Goal: Navigation & Orientation: Find specific page/section

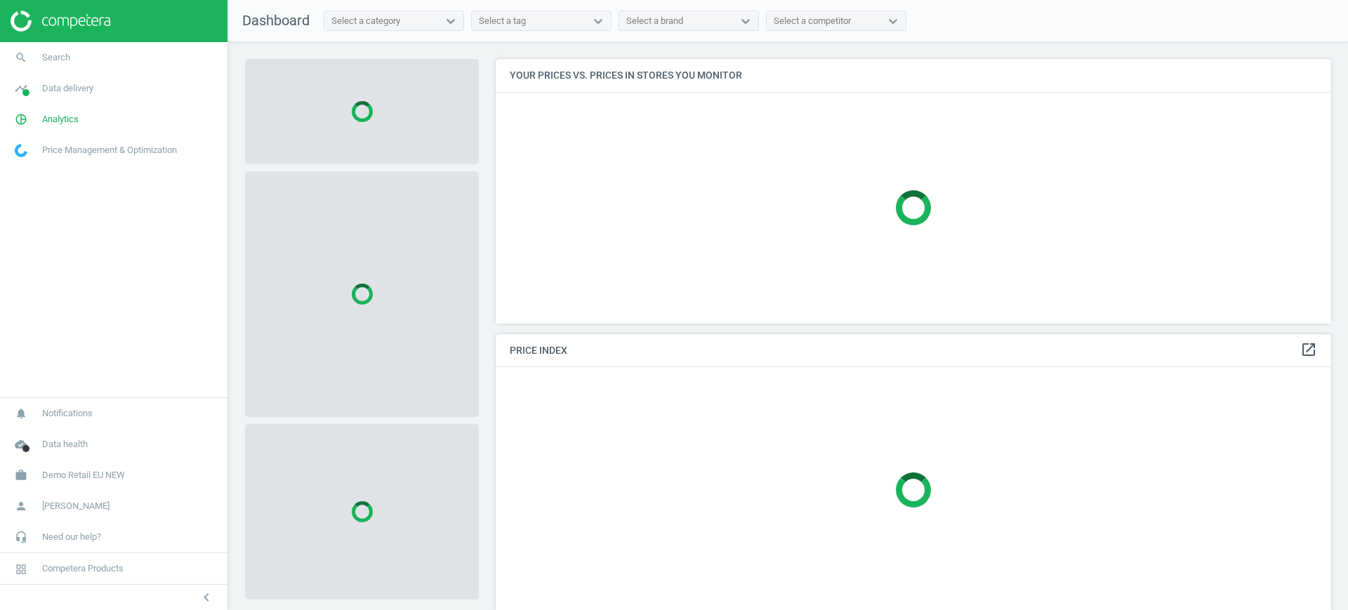
scroll to position [291, 850]
click at [98, 477] on span "Demo Retail EU NEW" at bounding box center [83, 475] width 83 height 13
click at [47, 431] on span "Switch campaign" at bounding box center [46, 433] width 62 height 11
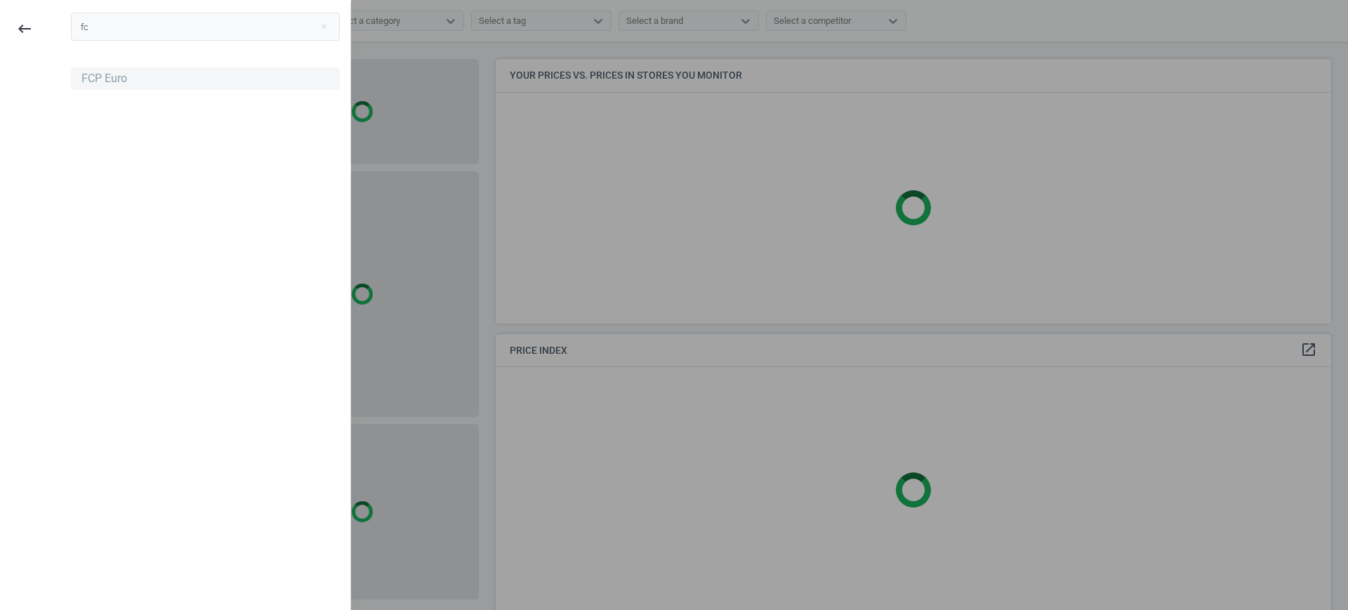
type input "fc"
click at [85, 81] on div "FCP Euro" at bounding box center [104, 78] width 46 height 15
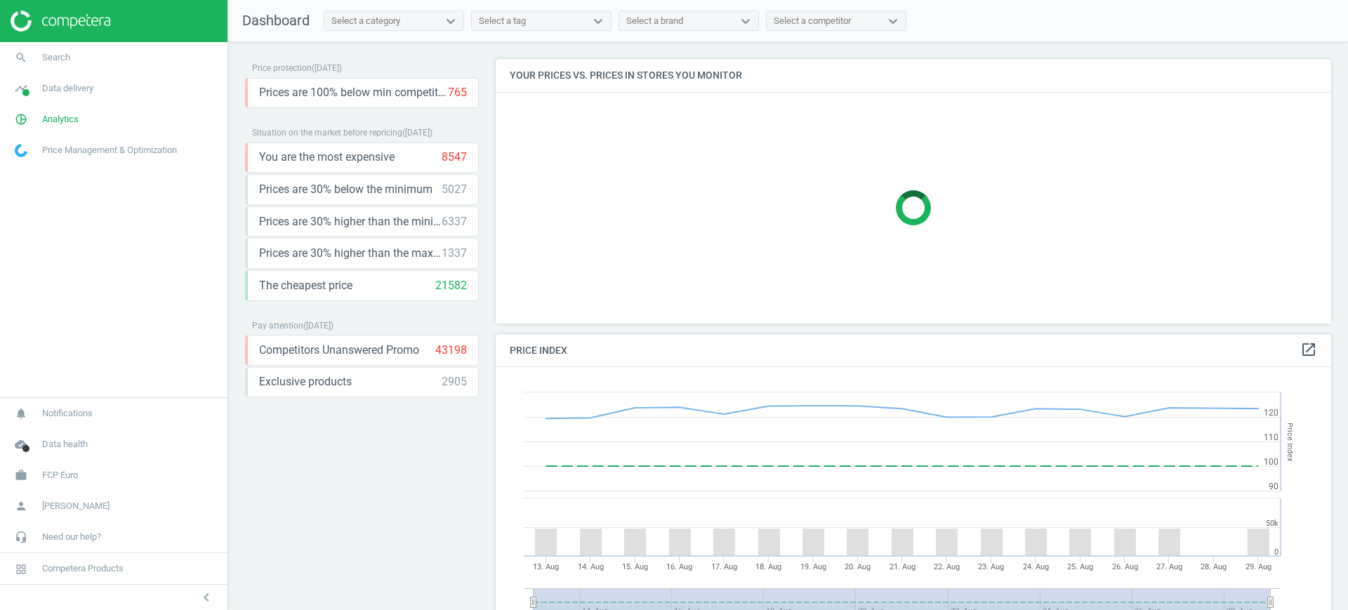
scroll to position [350, 850]
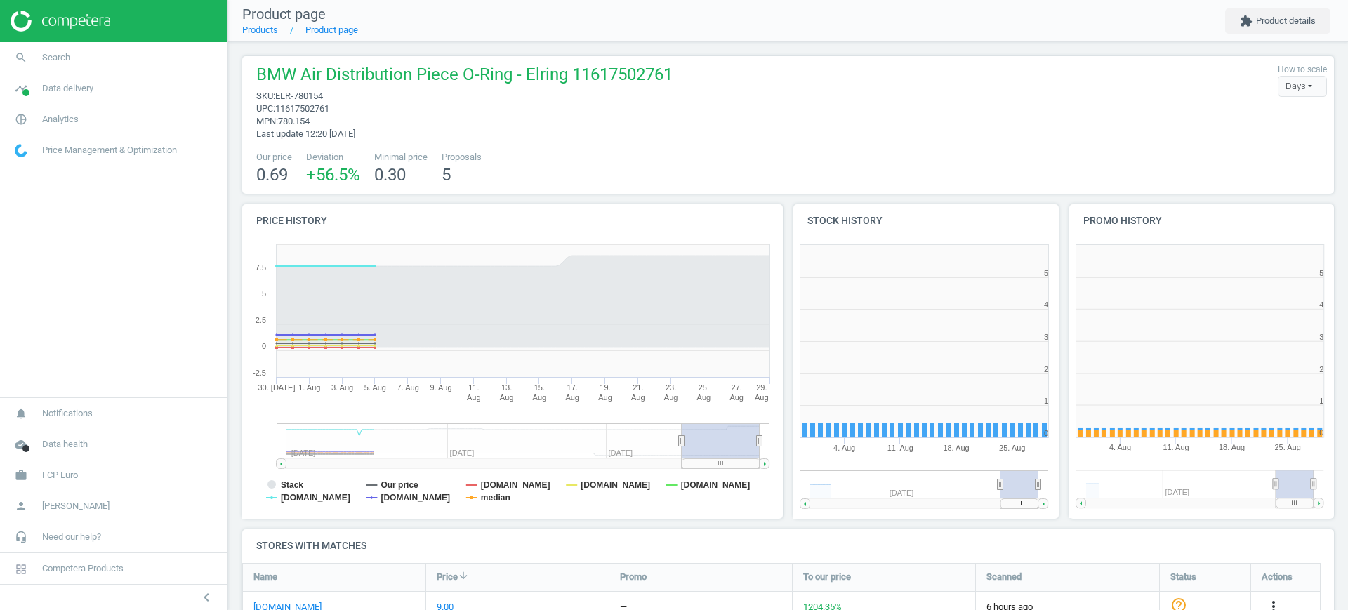
scroll to position [308, 289]
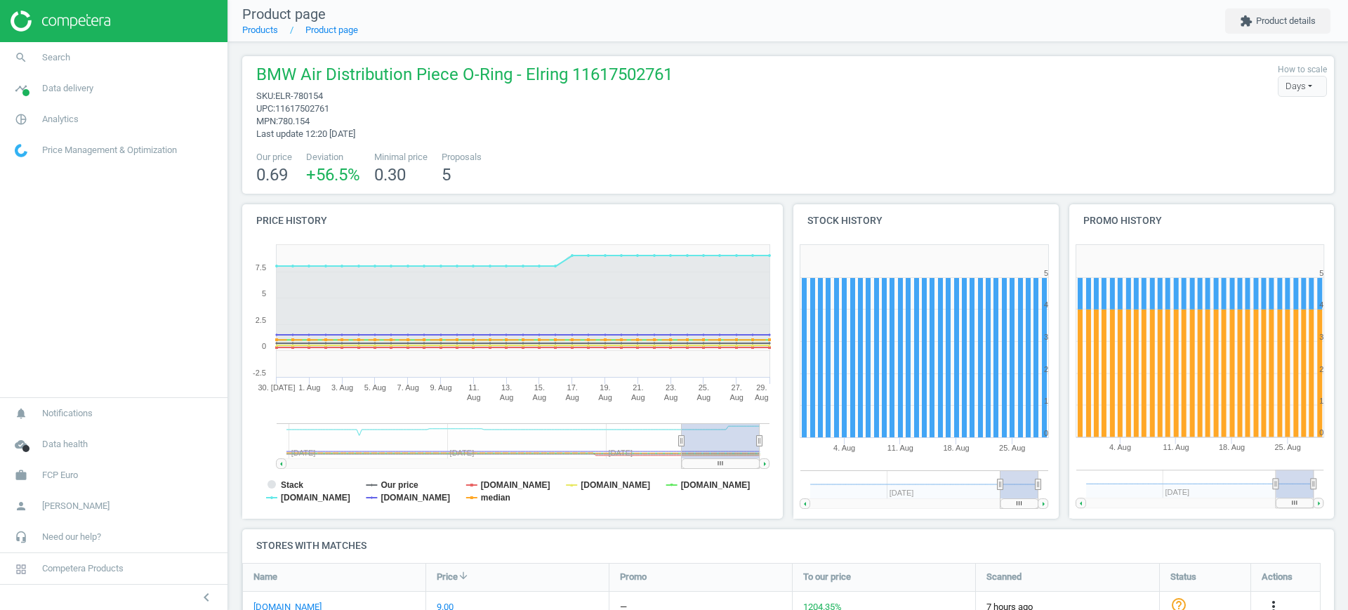
scroll to position [330, 0]
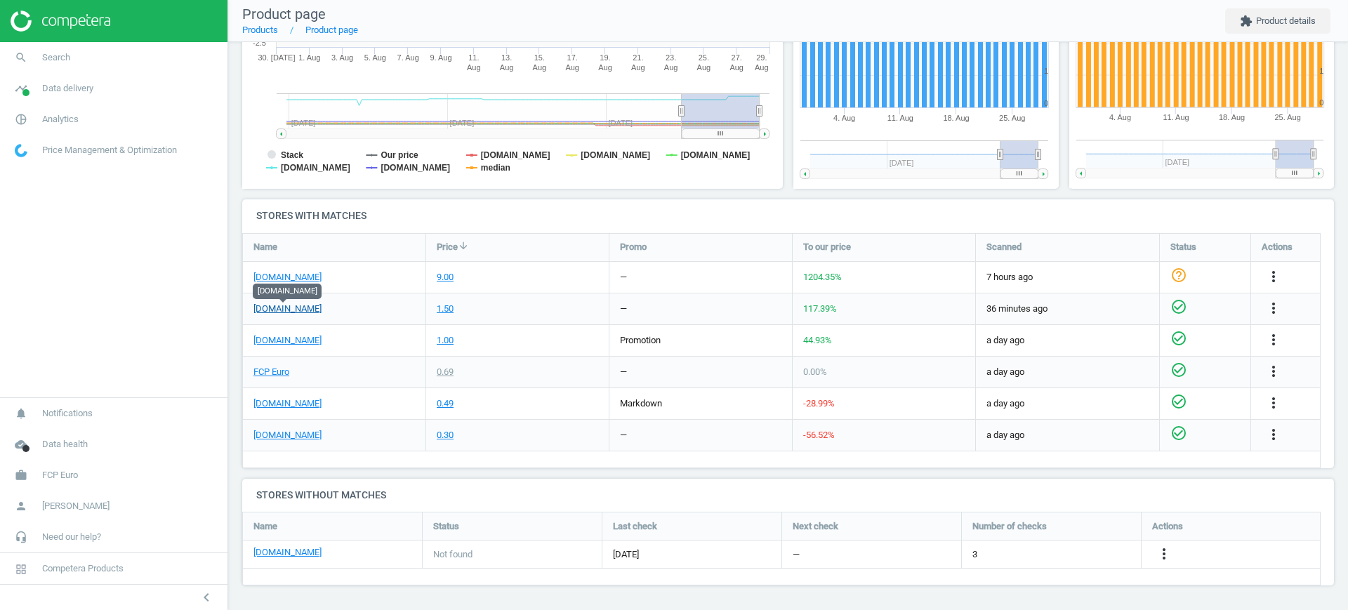
click at [295, 313] on link "ecstuning.com" at bounding box center [287, 309] width 68 height 13
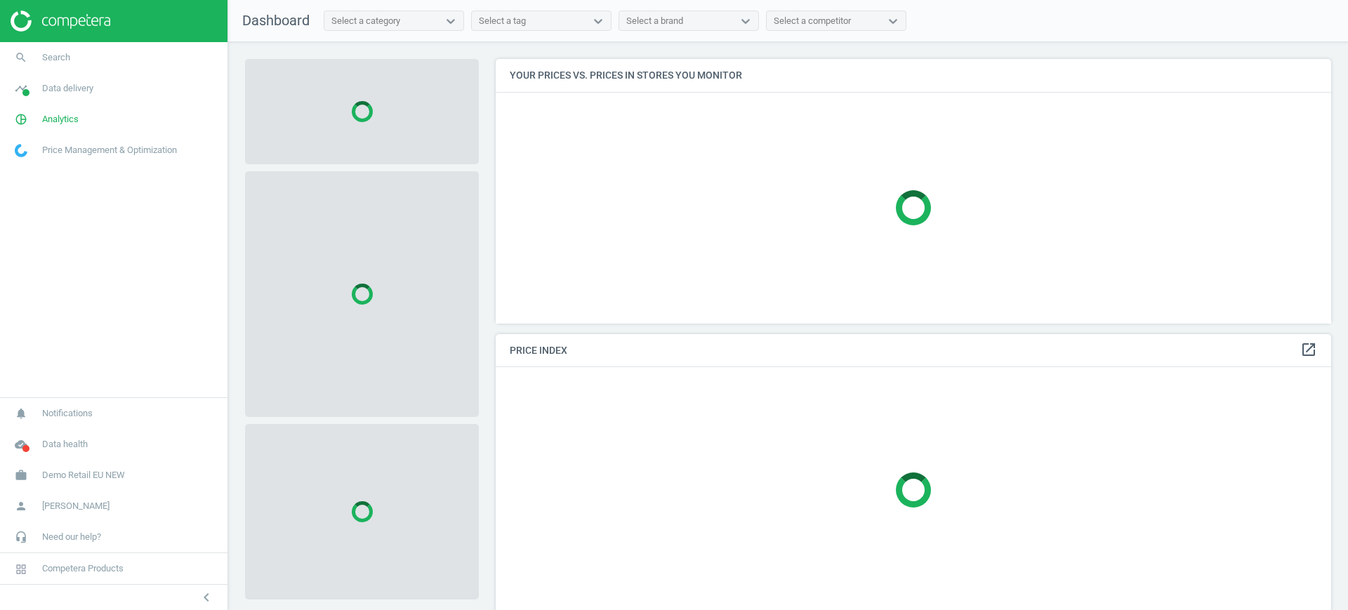
scroll to position [291, 850]
click at [92, 470] on span "Demo Retail EU NEW" at bounding box center [83, 475] width 83 height 13
click at [69, 433] on span "Switch campaign" at bounding box center [46, 433] width 62 height 11
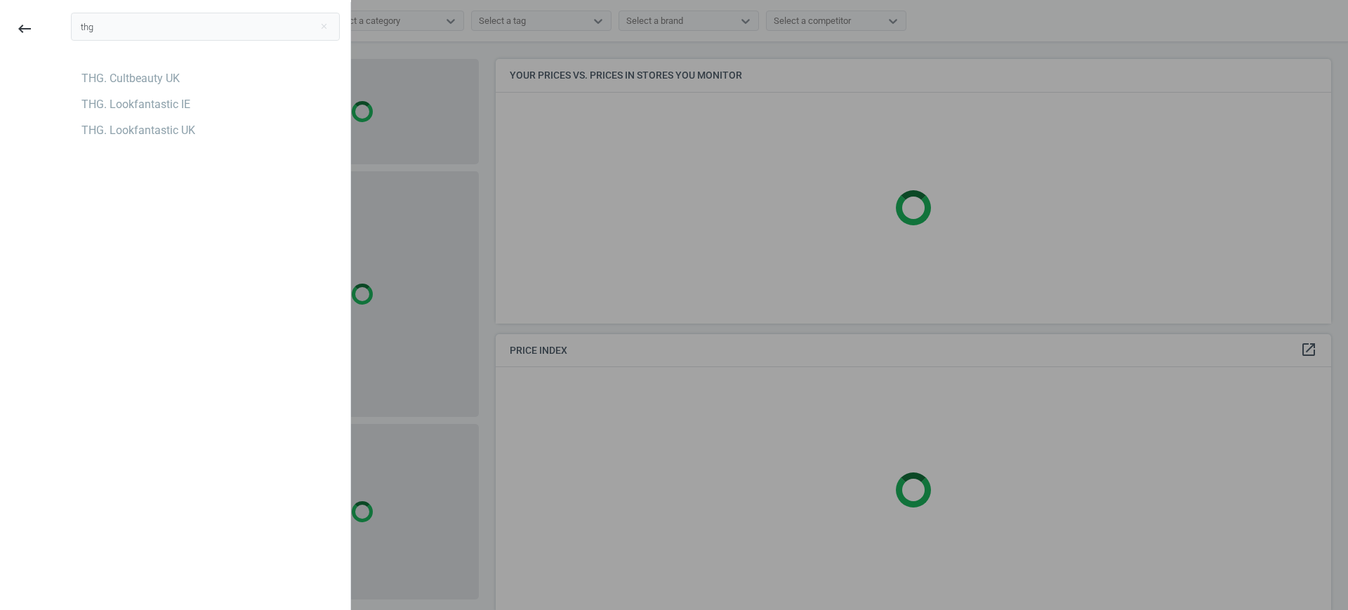
type input "thg"
click at [132, 189] on div "thg close THG. Cultbeauty UK THG. Lookfantastic IE THG. Lookfantastic UK" at bounding box center [205, 307] width 290 height 610
click at [153, 76] on div "THG. Cultbeauty UK" at bounding box center [130, 78] width 98 height 15
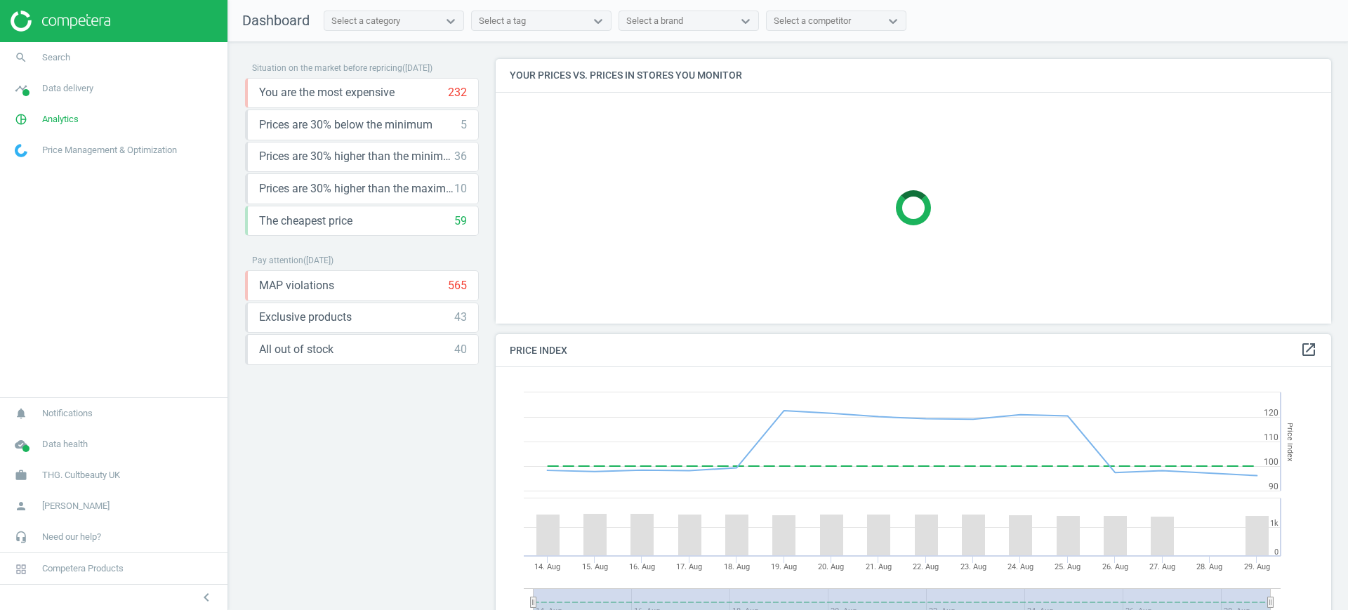
scroll to position [350, 850]
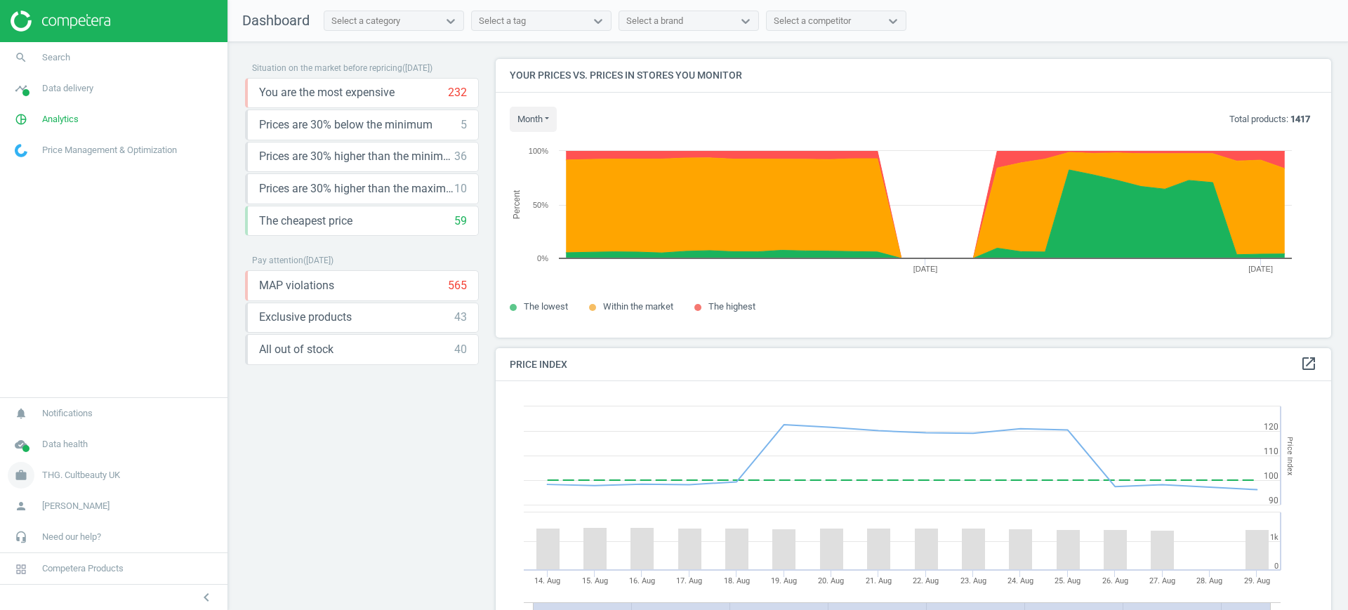
click at [120, 473] on span "THG. Cultbeauty UK" at bounding box center [81, 475] width 78 height 13
click at [59, 124] on span "Analytics" at bounding box center [60, 119] width 37 height 13
click at [40, 171] on span "Products" at bounding box center [31, 170] width 33 height 11
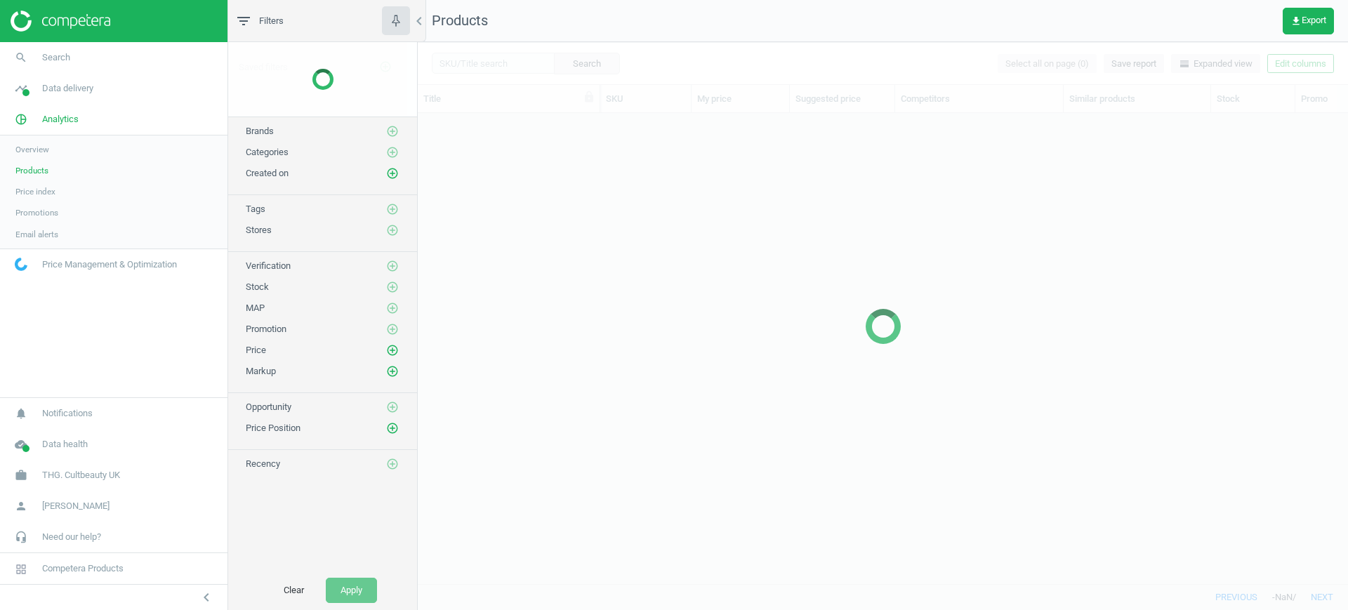
scroll to position [444, 917]
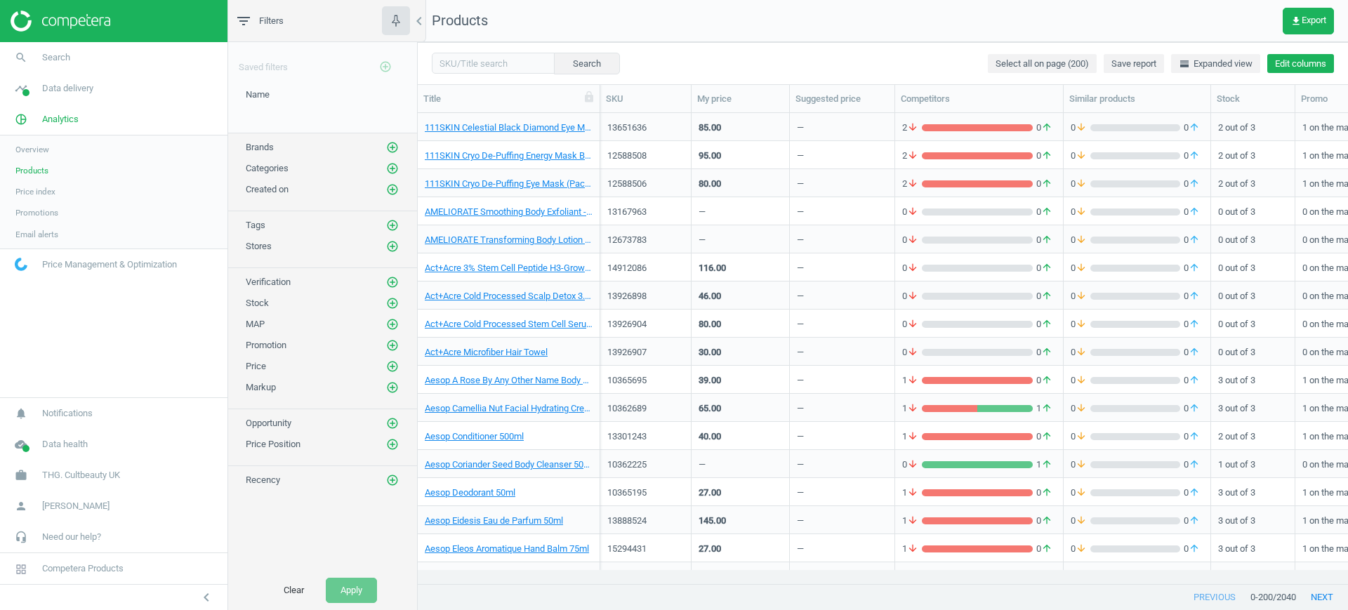
click at [1305, 56] on button "Edit columns" at bounding box center [1300, 64] width 67 height 20
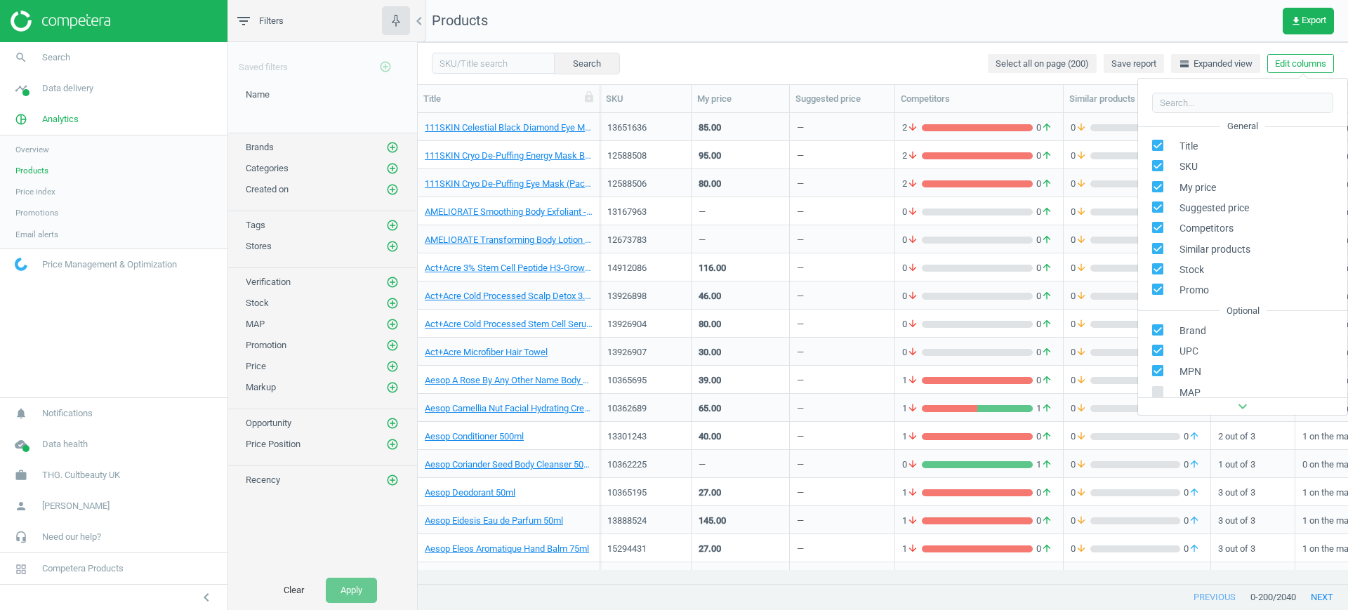
scroll to position [160, 0]
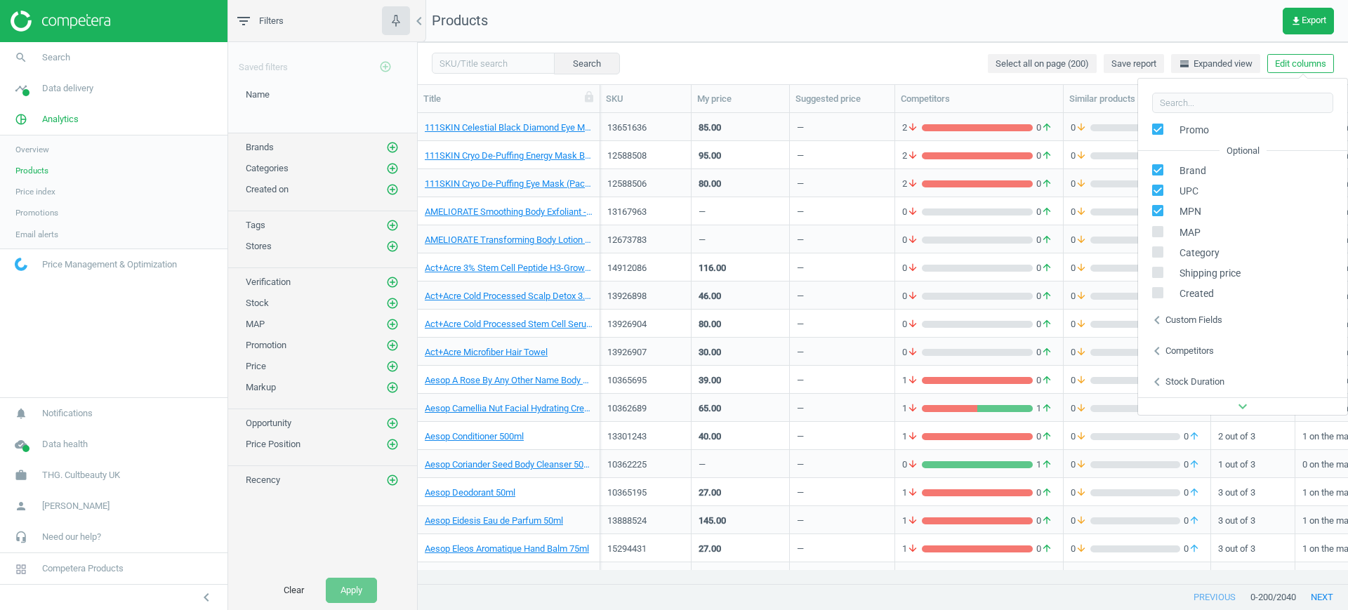
click at [1216, 312] on div "chevron_left Custom fields" at bounding box center [1242, 320] width 209 height 31
click at [126, 477] on link "work THG. Cultbeauty UK" at bounding box center [113, 475] width 227 height 31
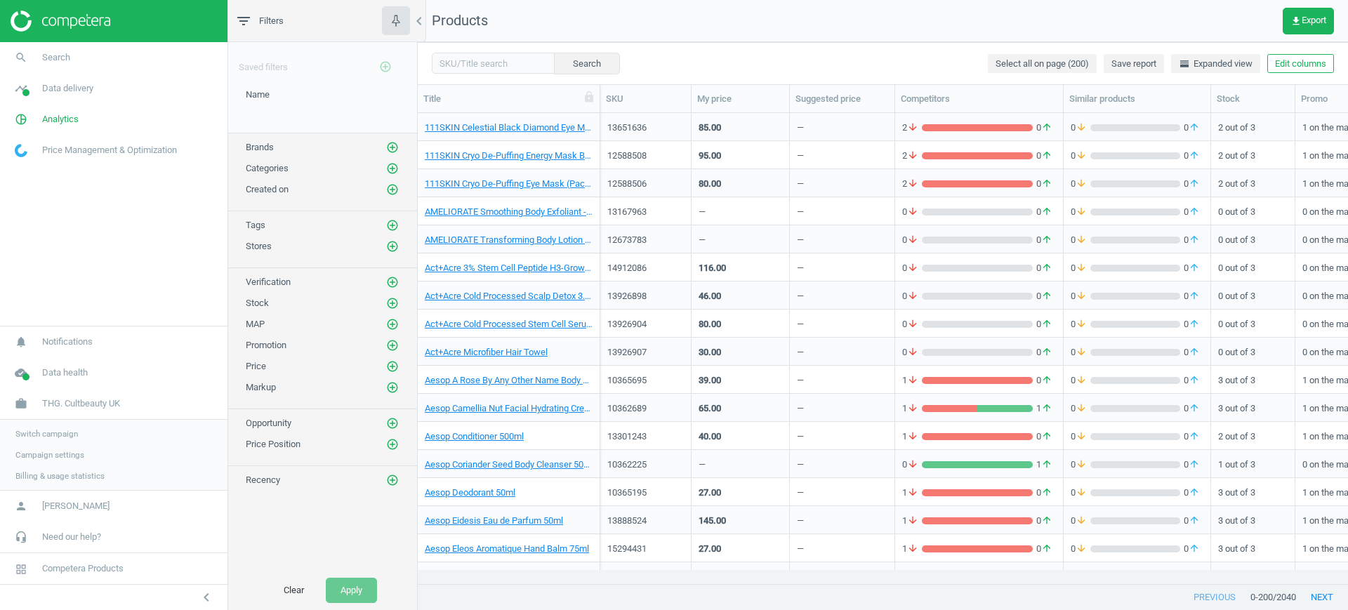
click at [51, 433] on span "Switch campaign" at bounding box center [46, 433] width 62 height 11
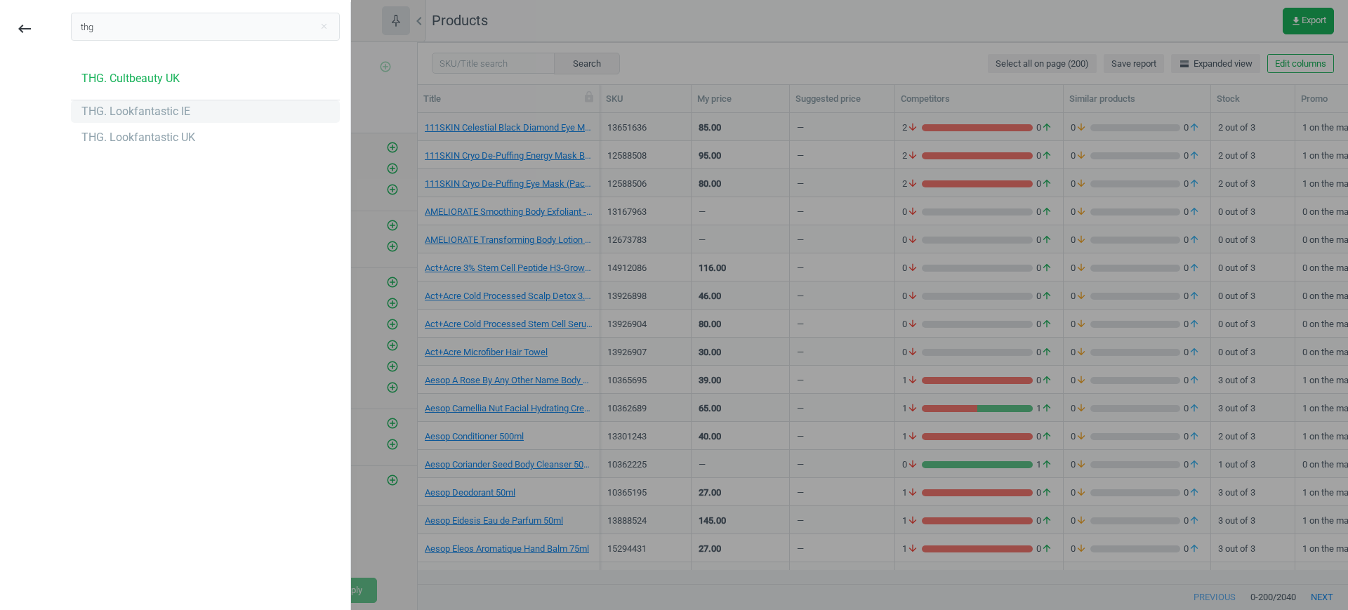
type input "thg"
click at [109, 106] on div "THG. Lookfantastic IE" at bounding box center [135, 111] width 109 height 15
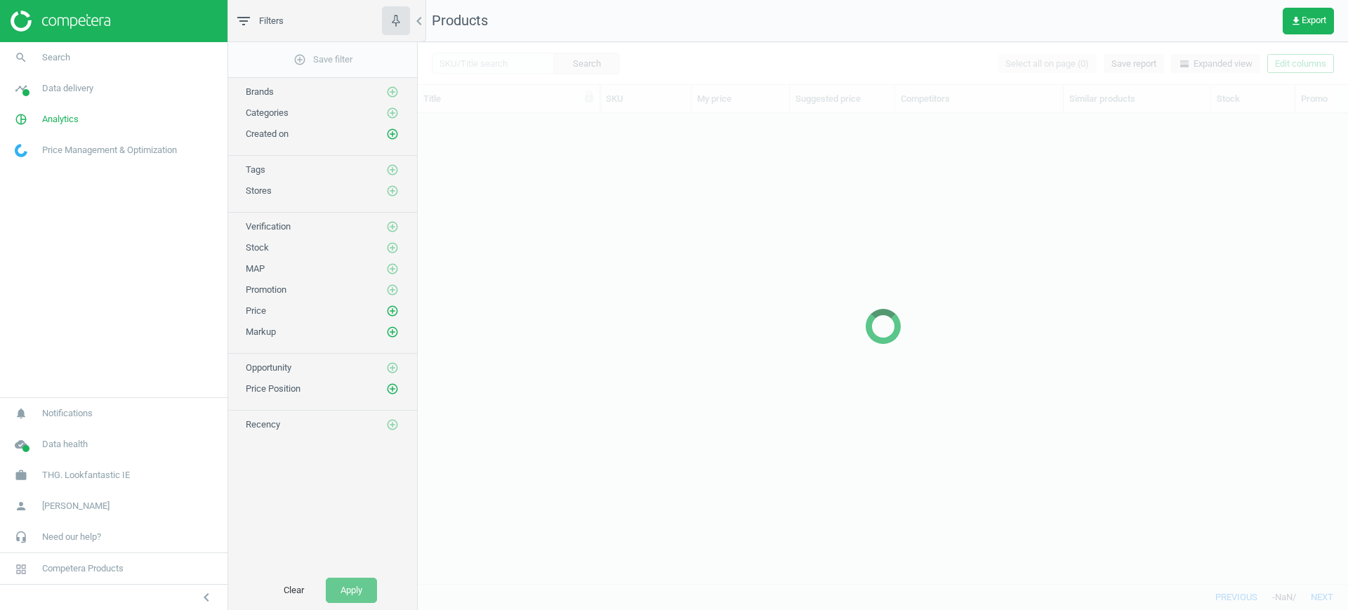
scroll to position [444, 917]
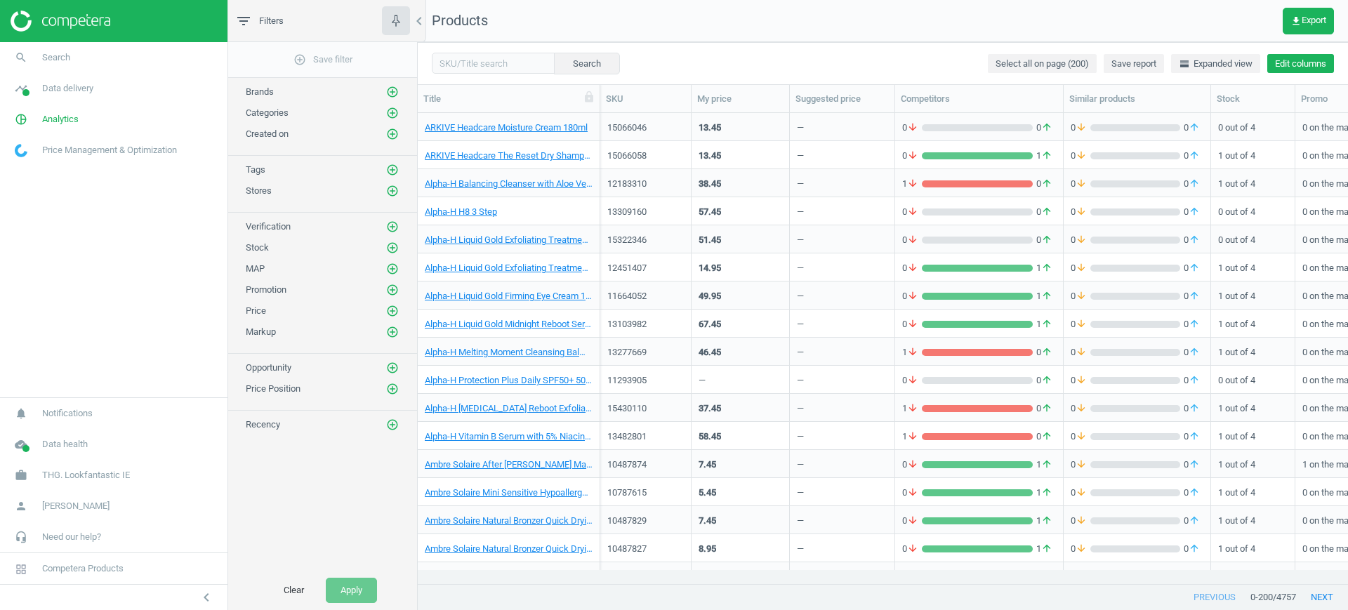
click at [1291, 67] on button "Edit columns" at bounding box center [1300, 64] width 67 height 20
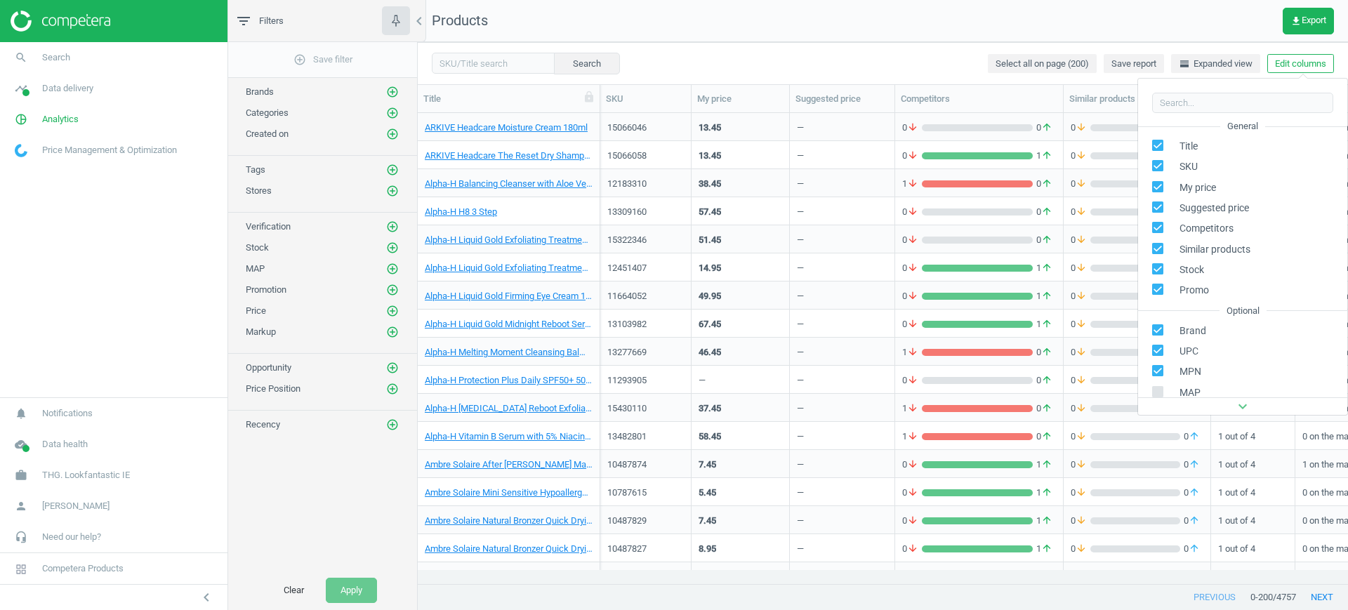
scroll to position [222, 0]
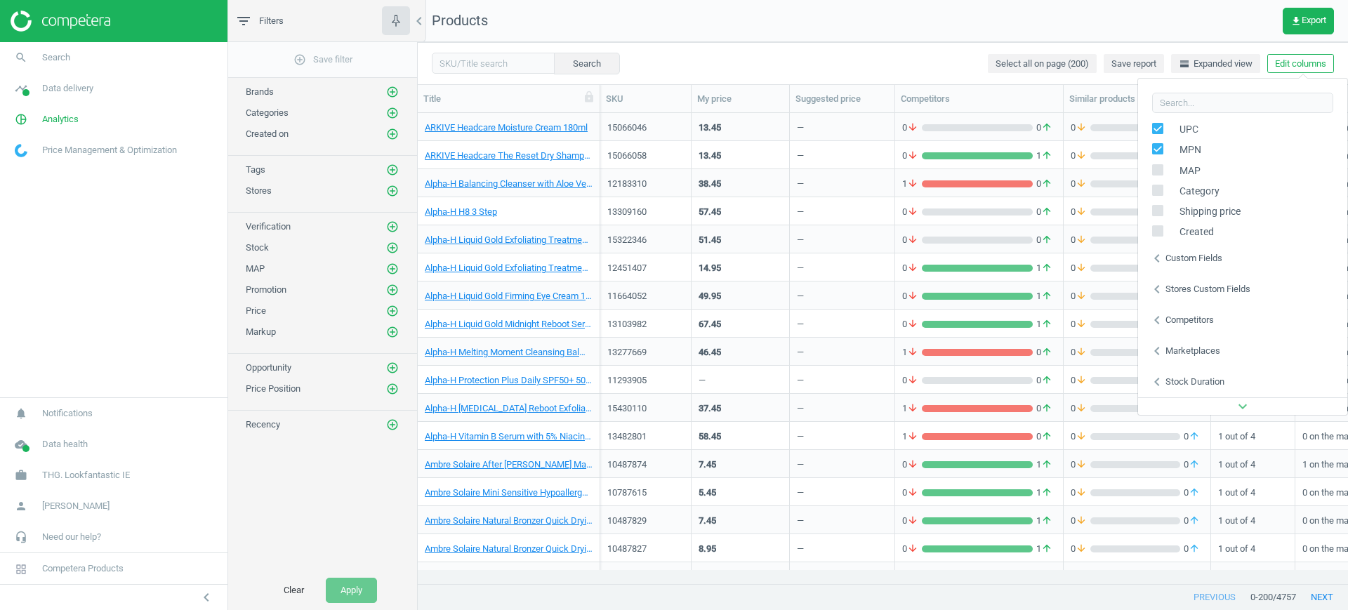
click at [1191, 259] on div "Custom fields" at bounding box center [1194, 258] width 57 height 13
click at [116, 481] on span "THG. Lookfantastic IE" at bounding box center [86, 475] width 88 height 13
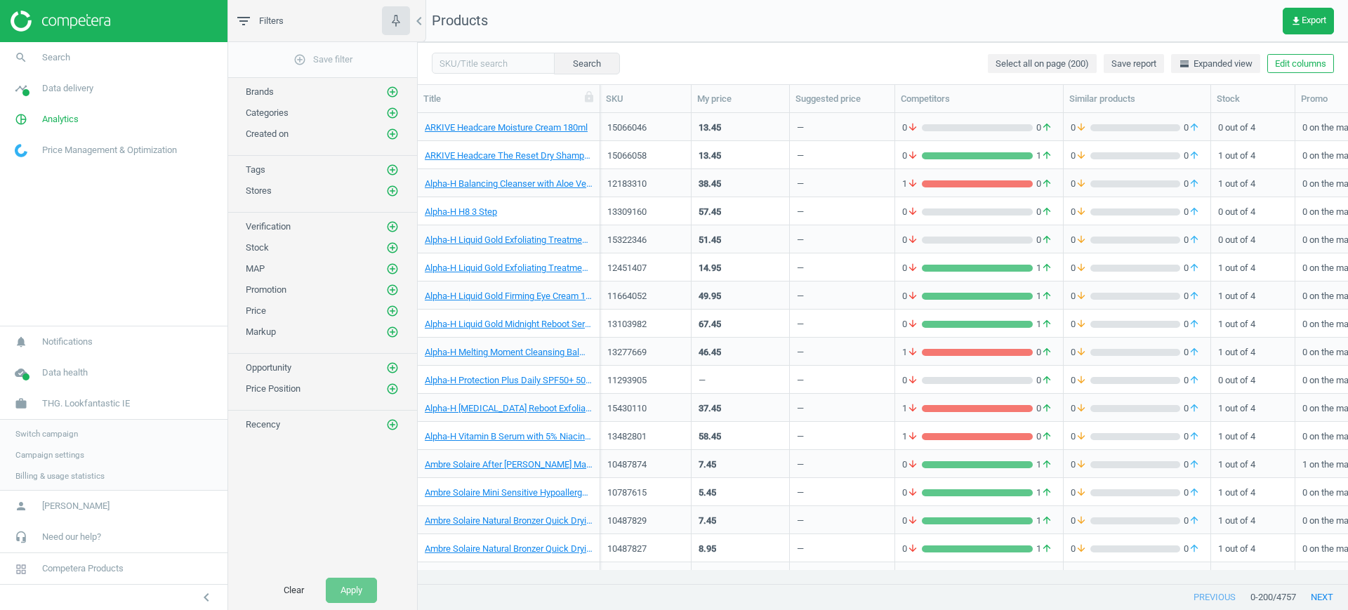
click at [48, 432] on span "Switch campaign" at bounding box center [46, 433] width 62 height 11
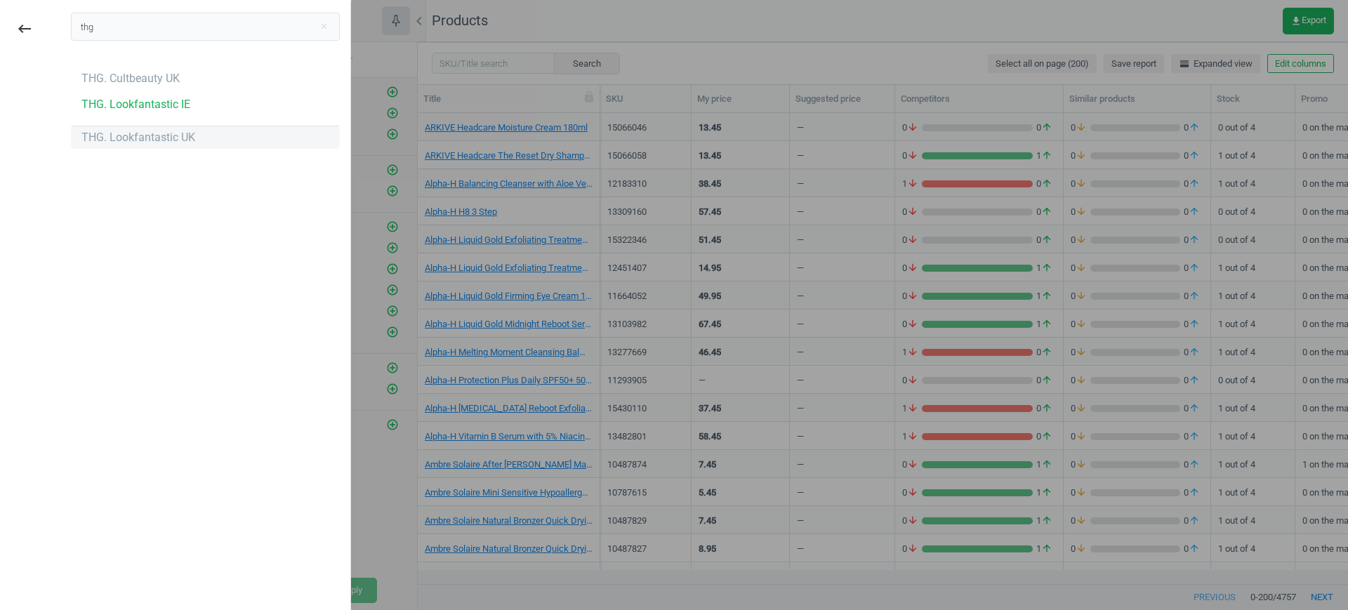
type input "thg"
click at [127, 143] on div "THG. Lookfantastic UK" at bounding box center [138, 137] width 114 height 15
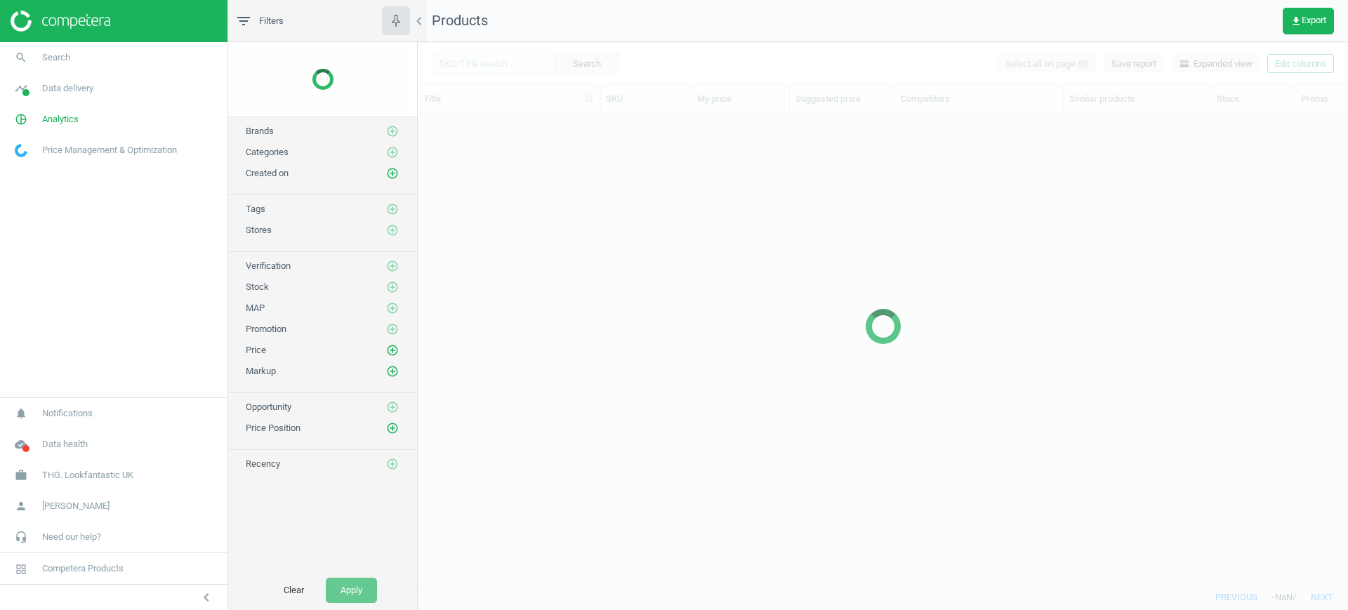
scroll to position [444, 917]
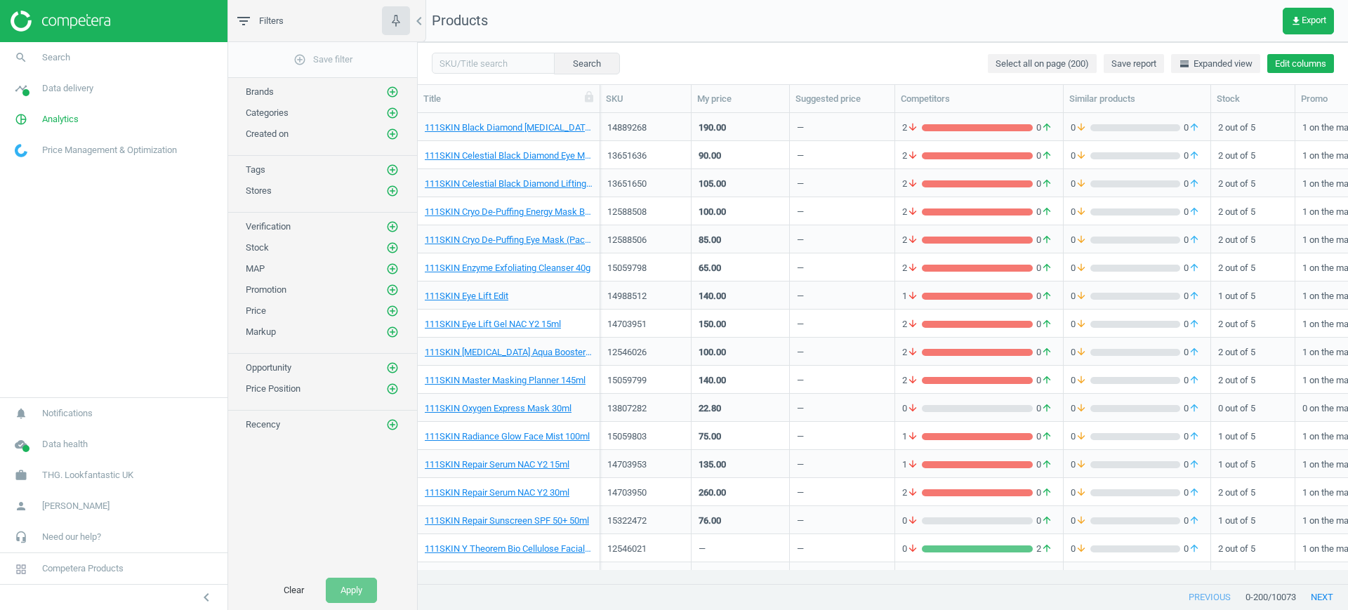
click at [1312, 61] on button "Edit columns" at bounding box center [1300, 64] width 67 height 20
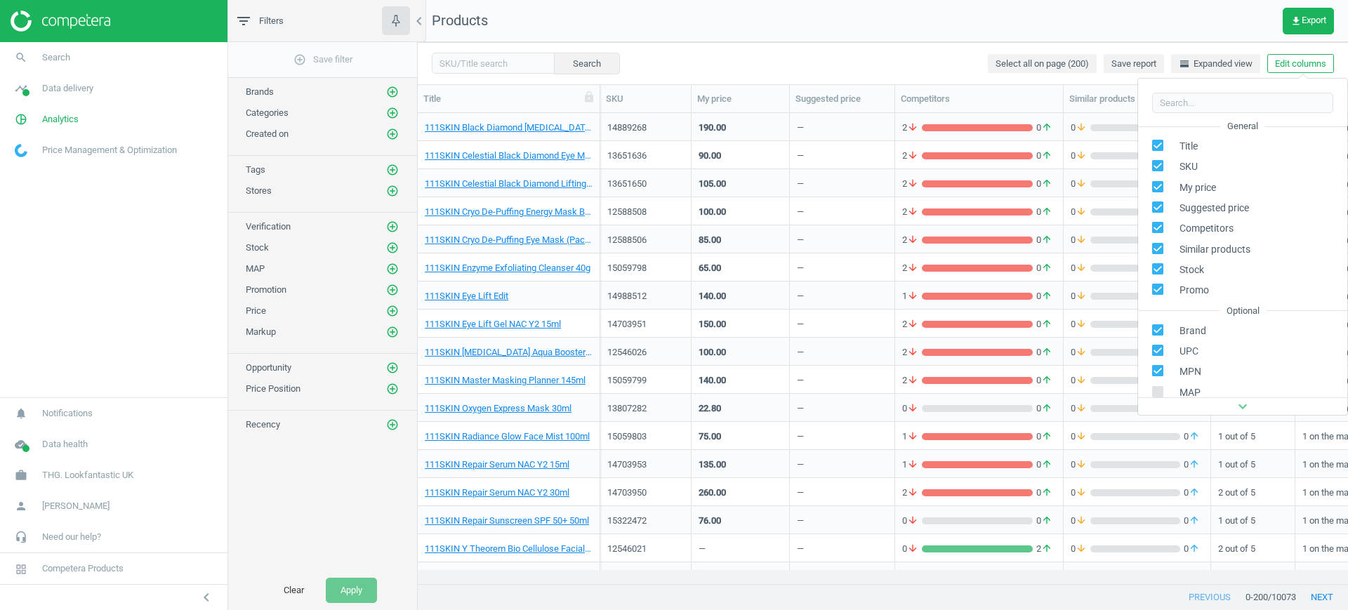
scroll to position [160, 0]
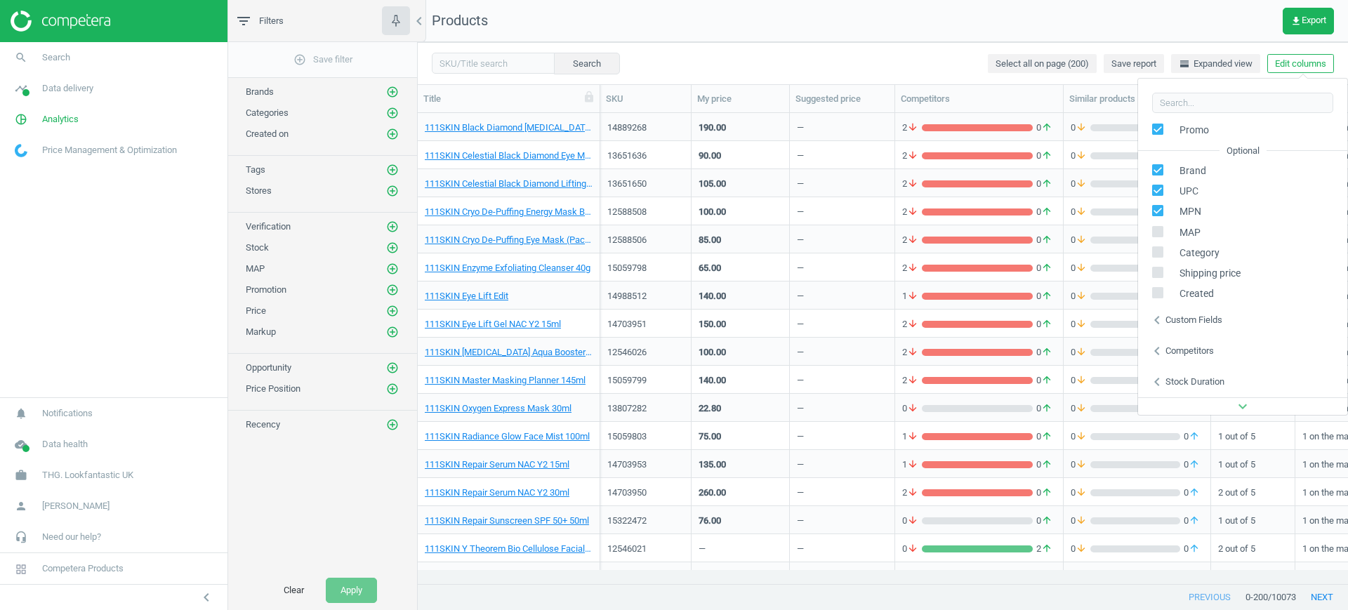
click at [1194, 324] on div "Custom fields" at bounding box center [1194, 320] width 57 height 13
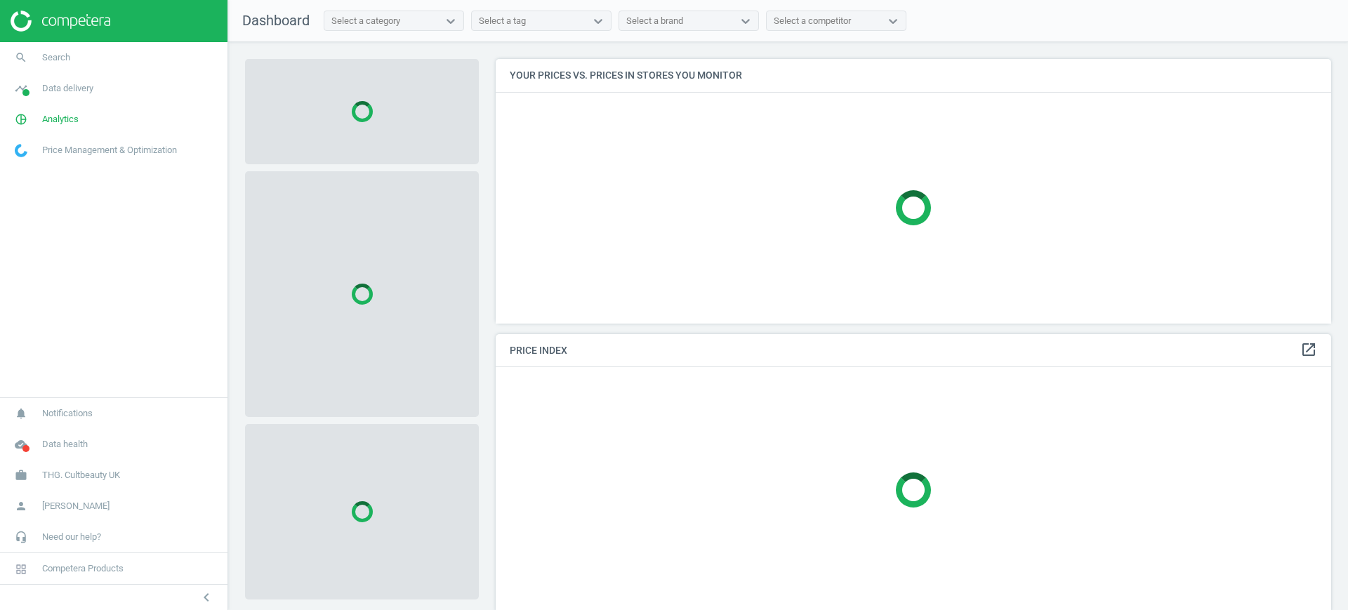
scroll to position [291, 850]
click at [55, 474] on span "Demo Retail EU NEW" at bounding box center [83, 475] width 83 height 13
click at [48, 431] on span "Switch campaign" at bounding box center [46, 433] width 62 height 11
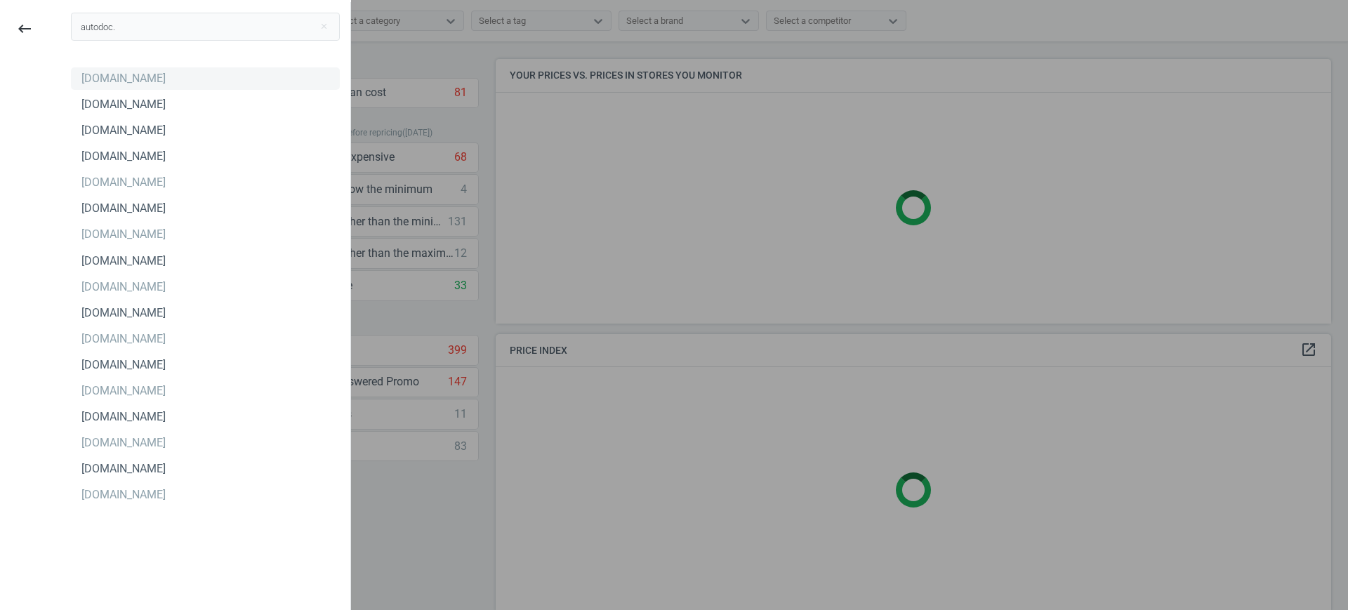
type input "autodoc."
click at [97, 79] on div "[DOMAIN_NAME]" at bounding box center [123, 78] width 84 height 15
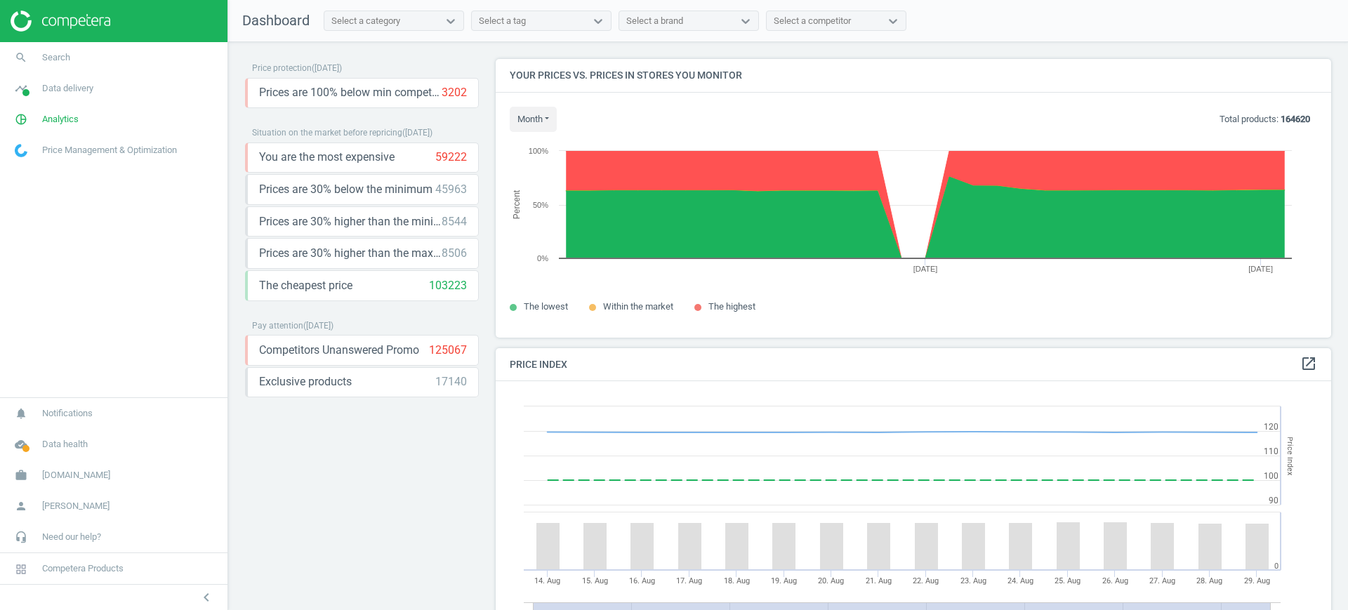
scroll to position [305, 850]
click at [95, 468] on link "work [DOMAIN_NAME]" at bounding box center [113, 475] width 227 height 31
click at [67, 438] on span "Switch campaign" at bounding box center [46, 433] width 62 height 11
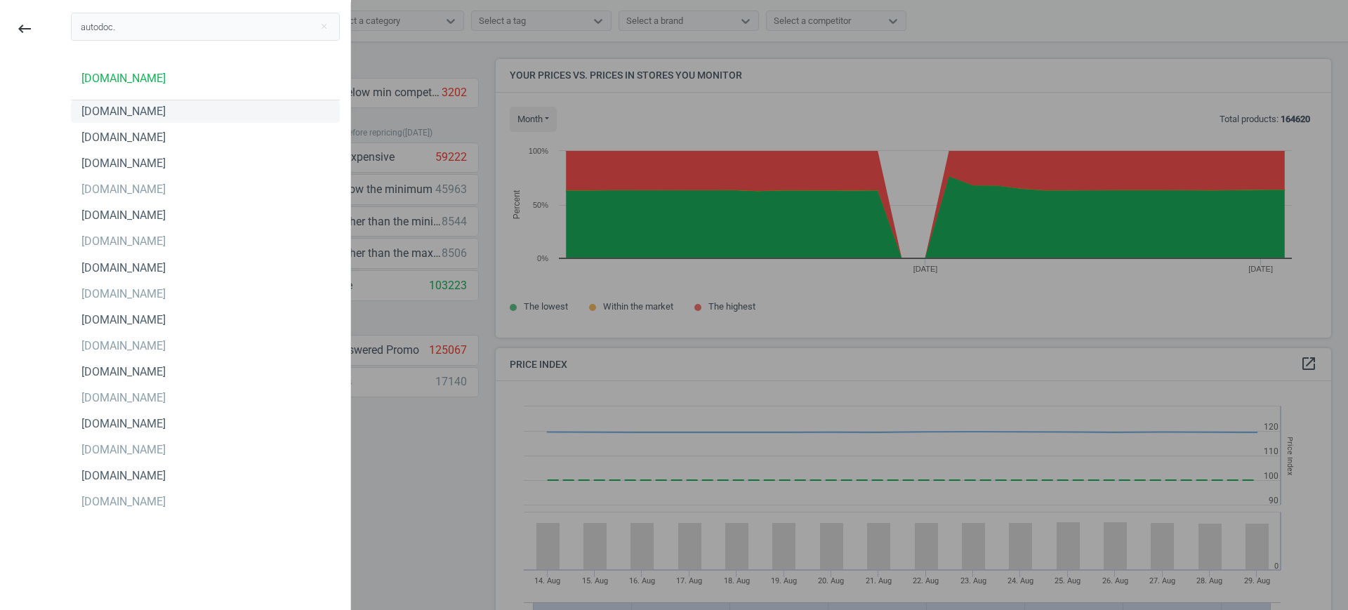
type input "autodoc."
click at [107, 114] on div "[DOMAIN_NAME]" at bounding box center [123, 111] width 84 height 15
click at [131, 130] on div "autodoc.ch" at bounding box center [123, 137] width 84 height 15
click at [133, 160] on div "autodoc.co.no" at bounding box center [123, 163] width 84 height 15
click at [117, 183] on div "autodoc.co.uk" at bounding box center [123, 189] width 84 height 15
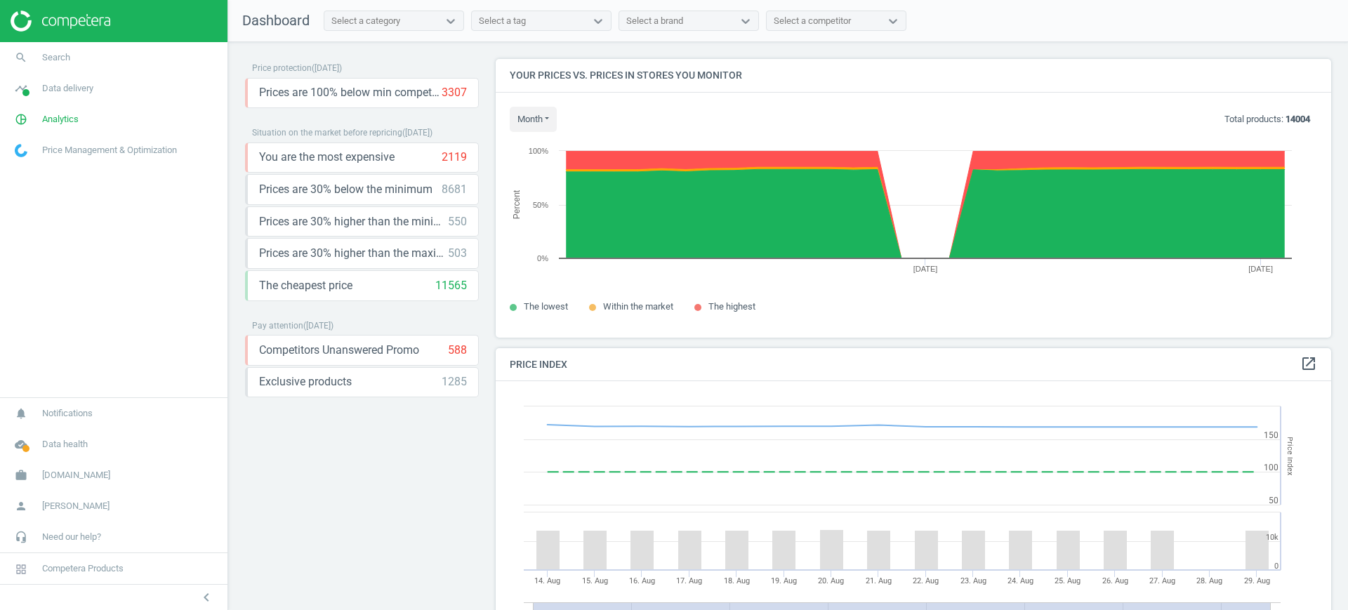
scroll to position [305, 850]
click at [121, 474] on link "work [DOMAIN_NAME]" at bounding box center [113, 475] width 227 height 31
click at [36, 430] on span "Switch campaign" at bounding box center [46, 433] width 62 height 11
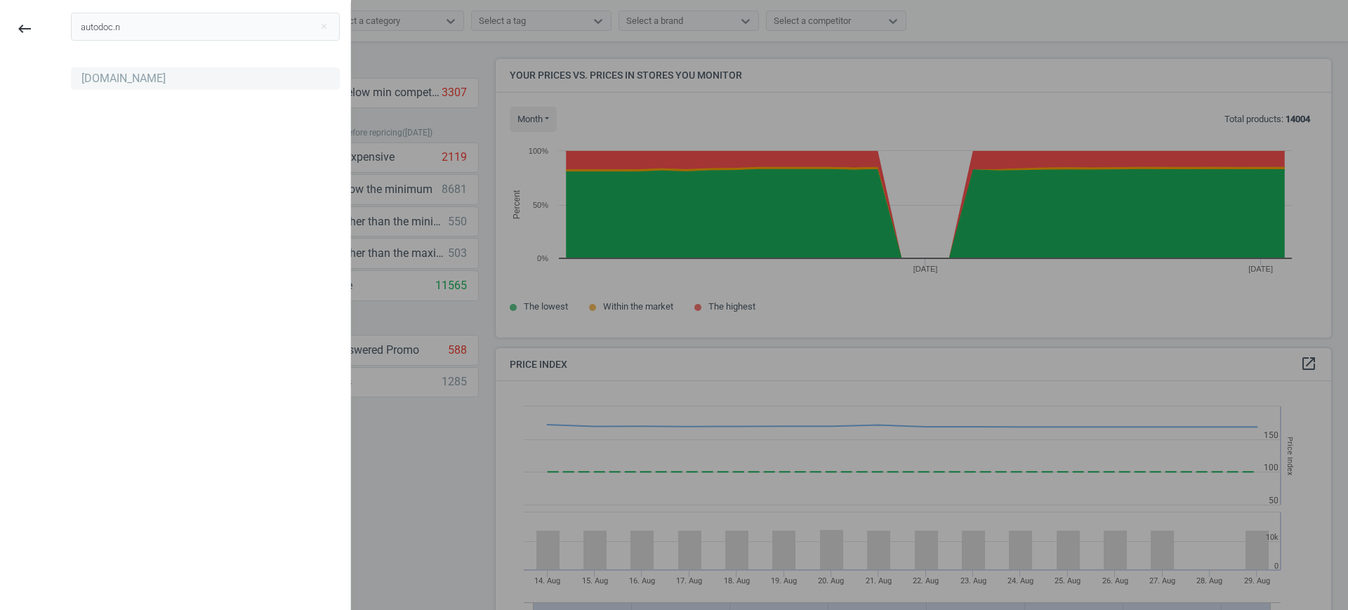
type input "autodoc.n"
click at [87, 74] on div "[DOMAIN_NAME]" at bounding box center [123, 78] width 84 height 15
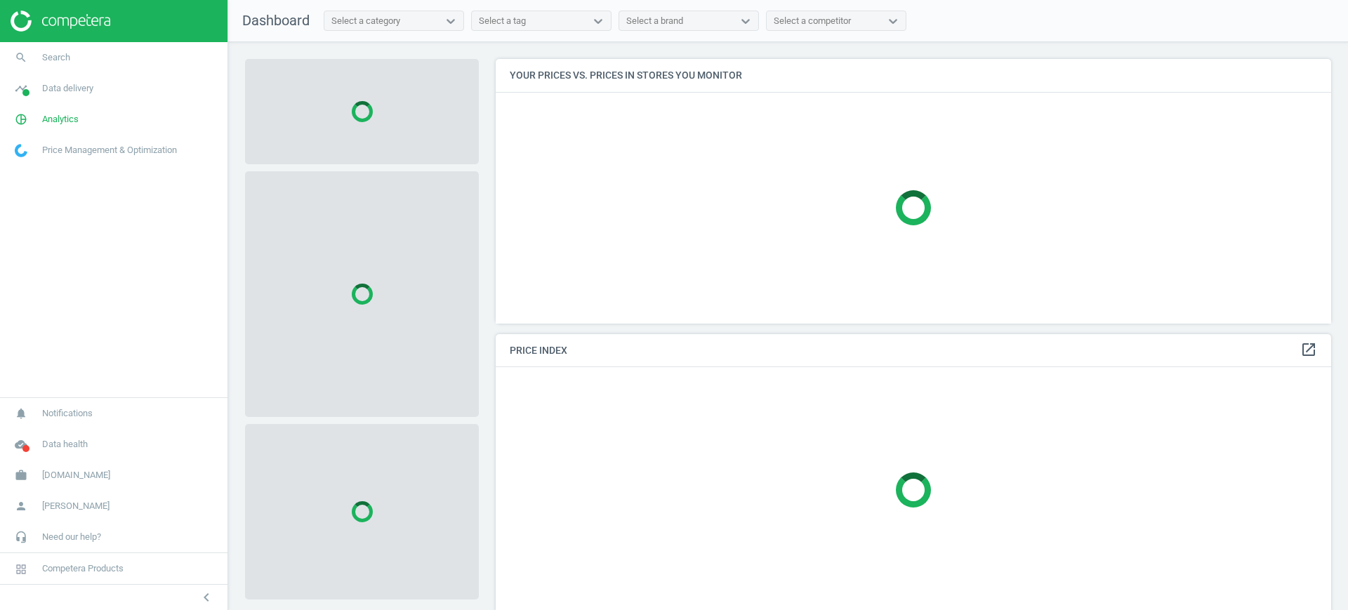
scroll to position [291, 850]
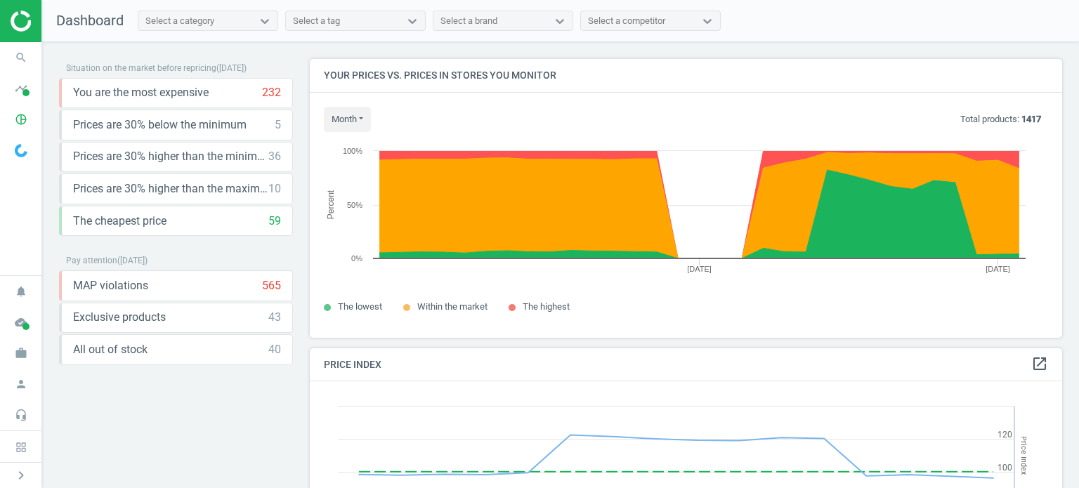
scroll to position [345, 763]
